Goal: Find specific page/section: Locate item on page

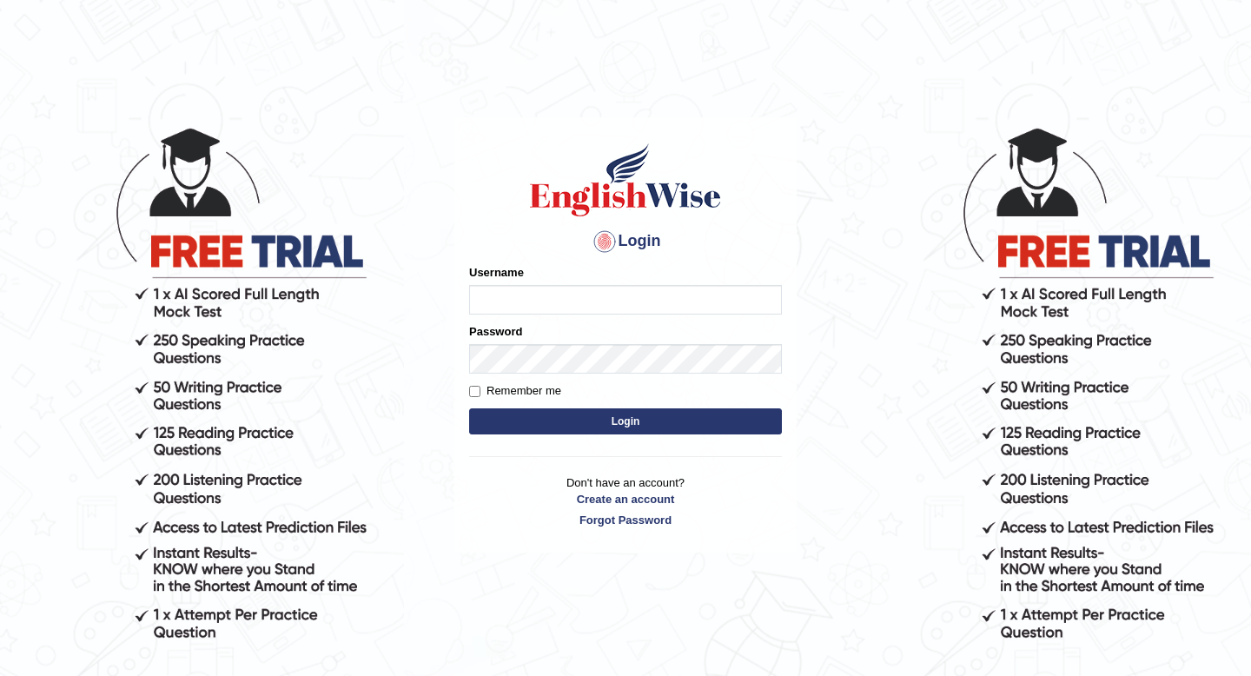
type input "Tishu"
click at [600, 422] on button "Login" at bounding box center [625, 421] width 313 height 26
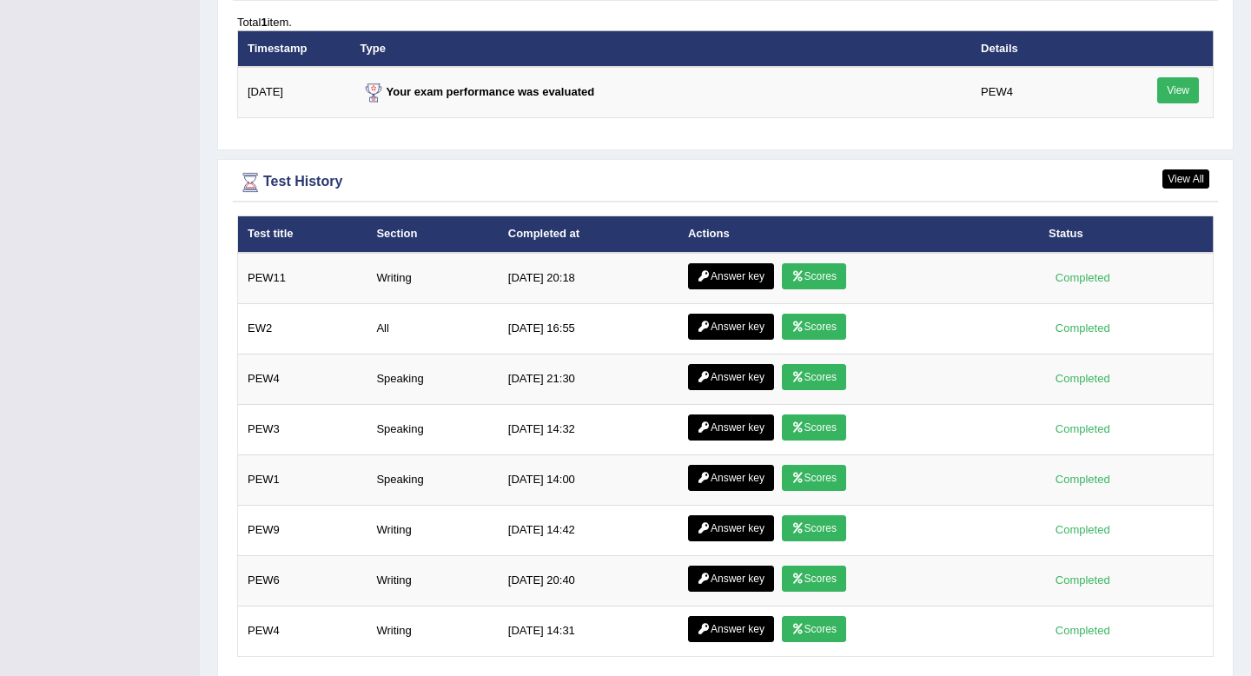
scroll to position [2283, 0]
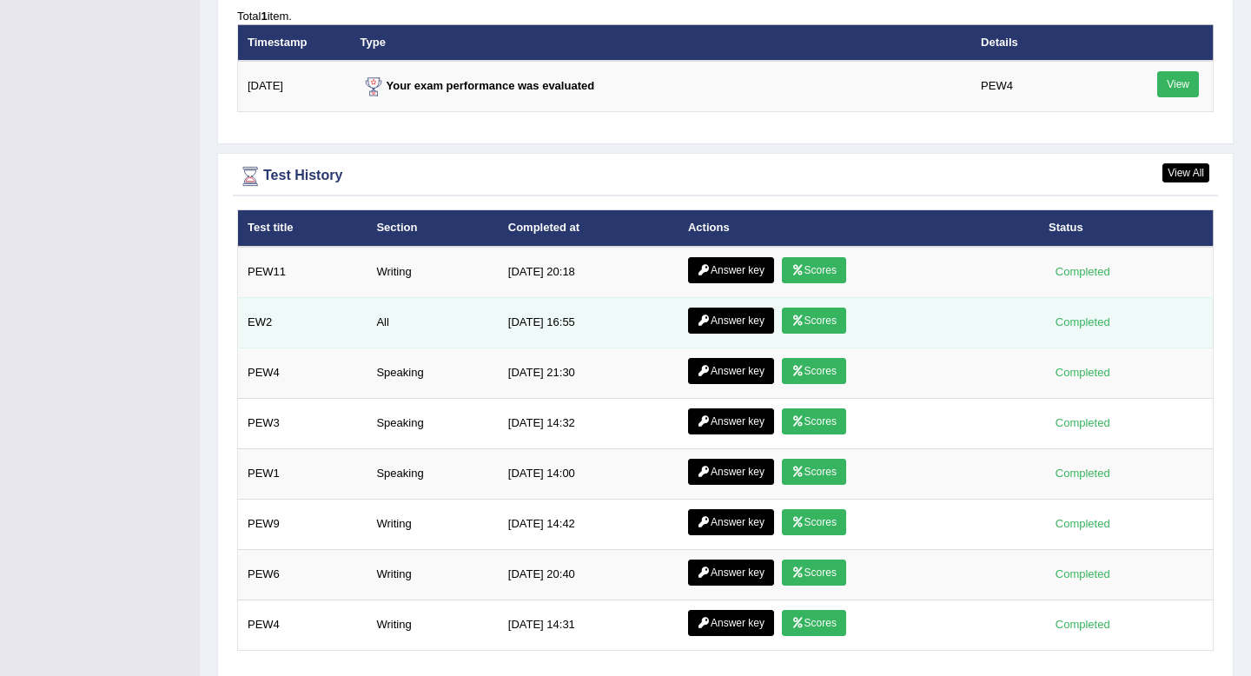
click at [732, 322] on link "Answer key" at bounding box center [731, 320] width 86 height 26
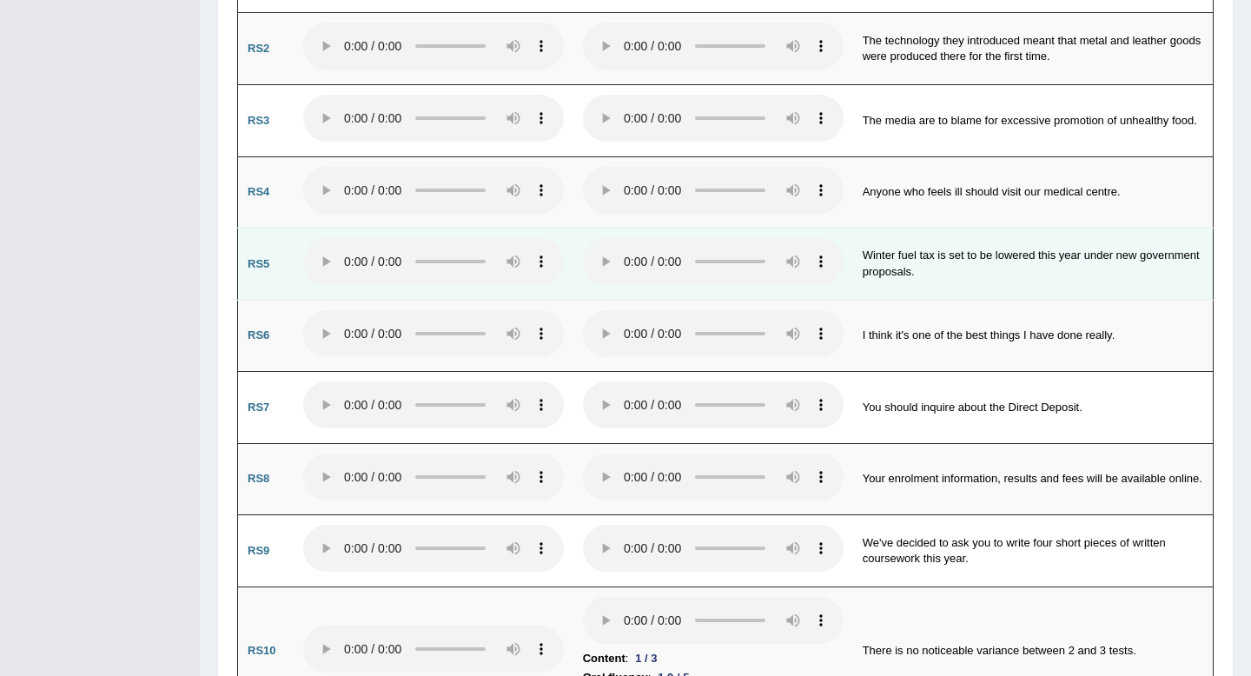
scroll to position [1228, 0]
